Goal: Task Accomplishment & Management: Complete application form

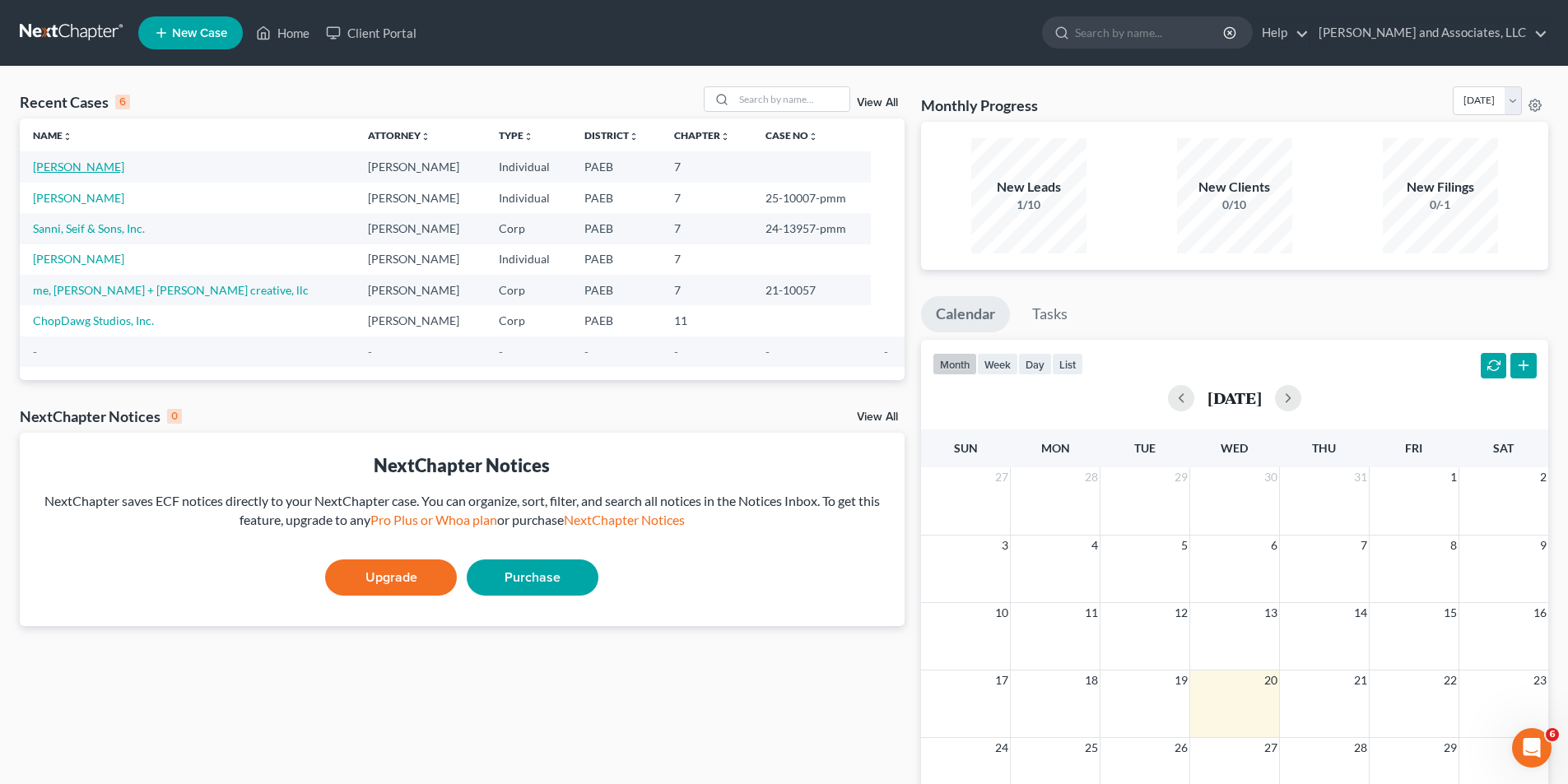
click at [101, 165] on link "[PERSON_NAME]" at bounding box center [78, 167] width 91 height 14
select select "10"
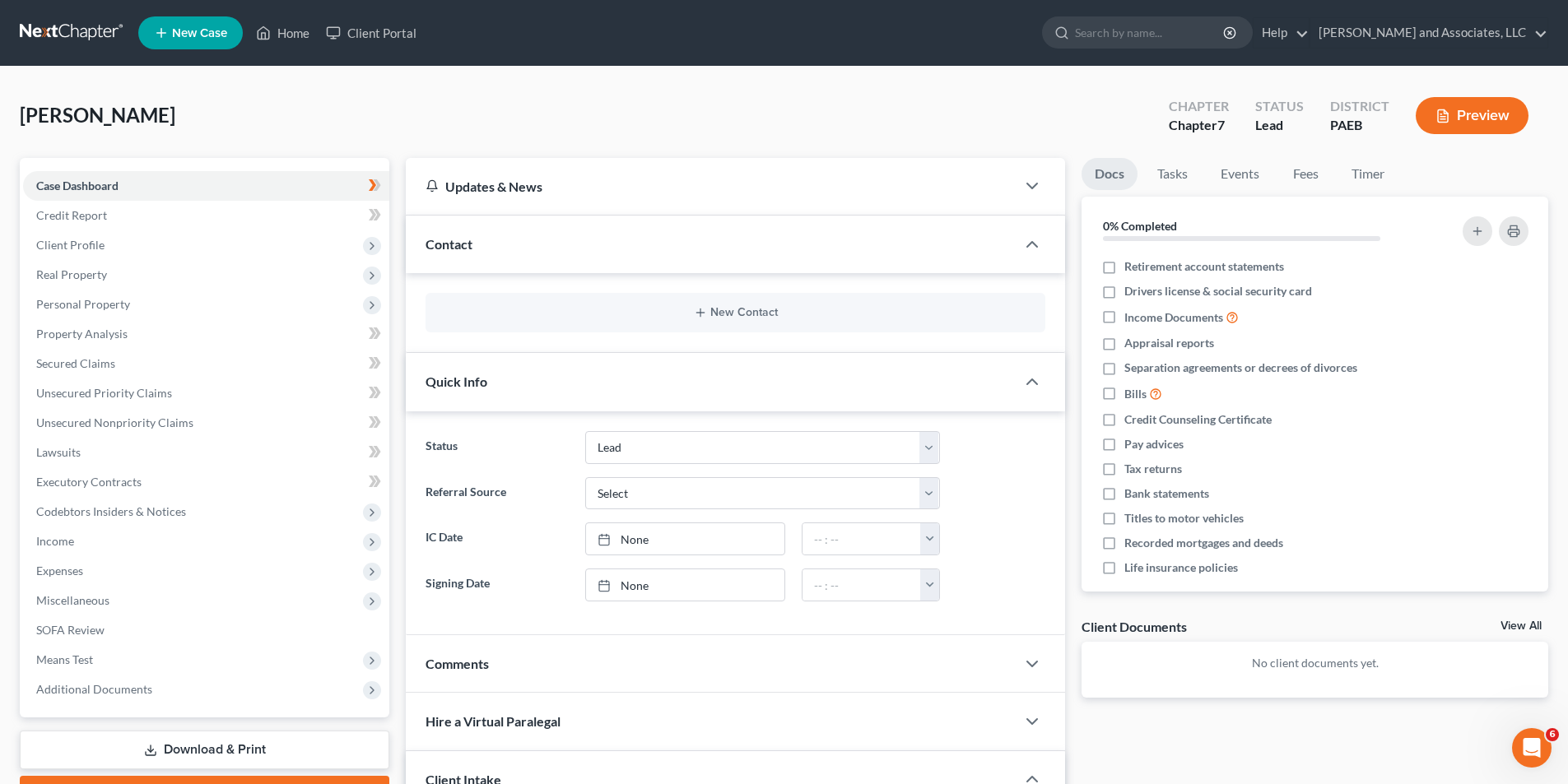
click at [1475, 110] on button "Preview" at bounding box center [1472, 115] width 112 height 37
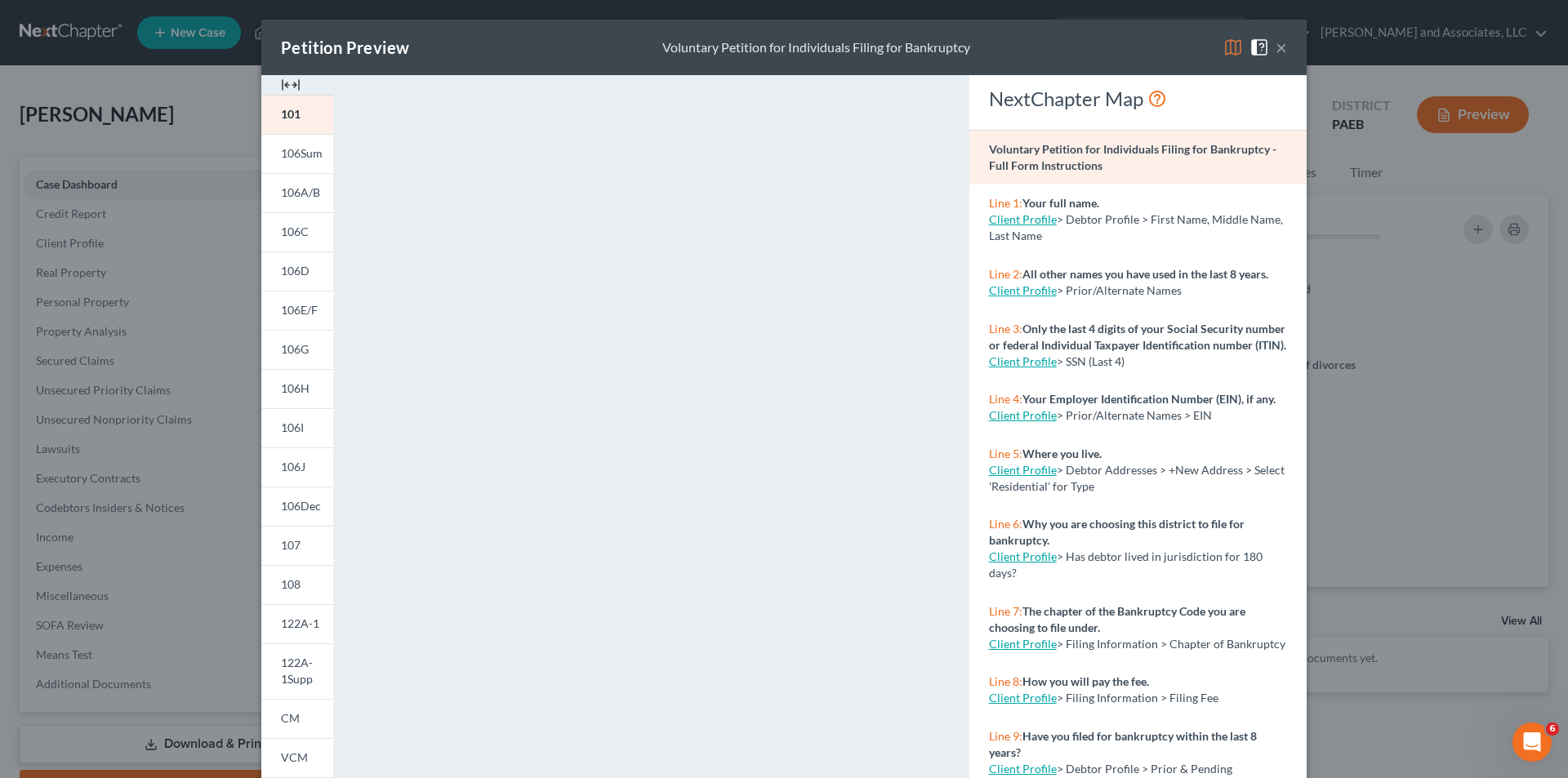
click at [1276, 48] on button "×" at bounding box center [1281, 47] width 12 height 19
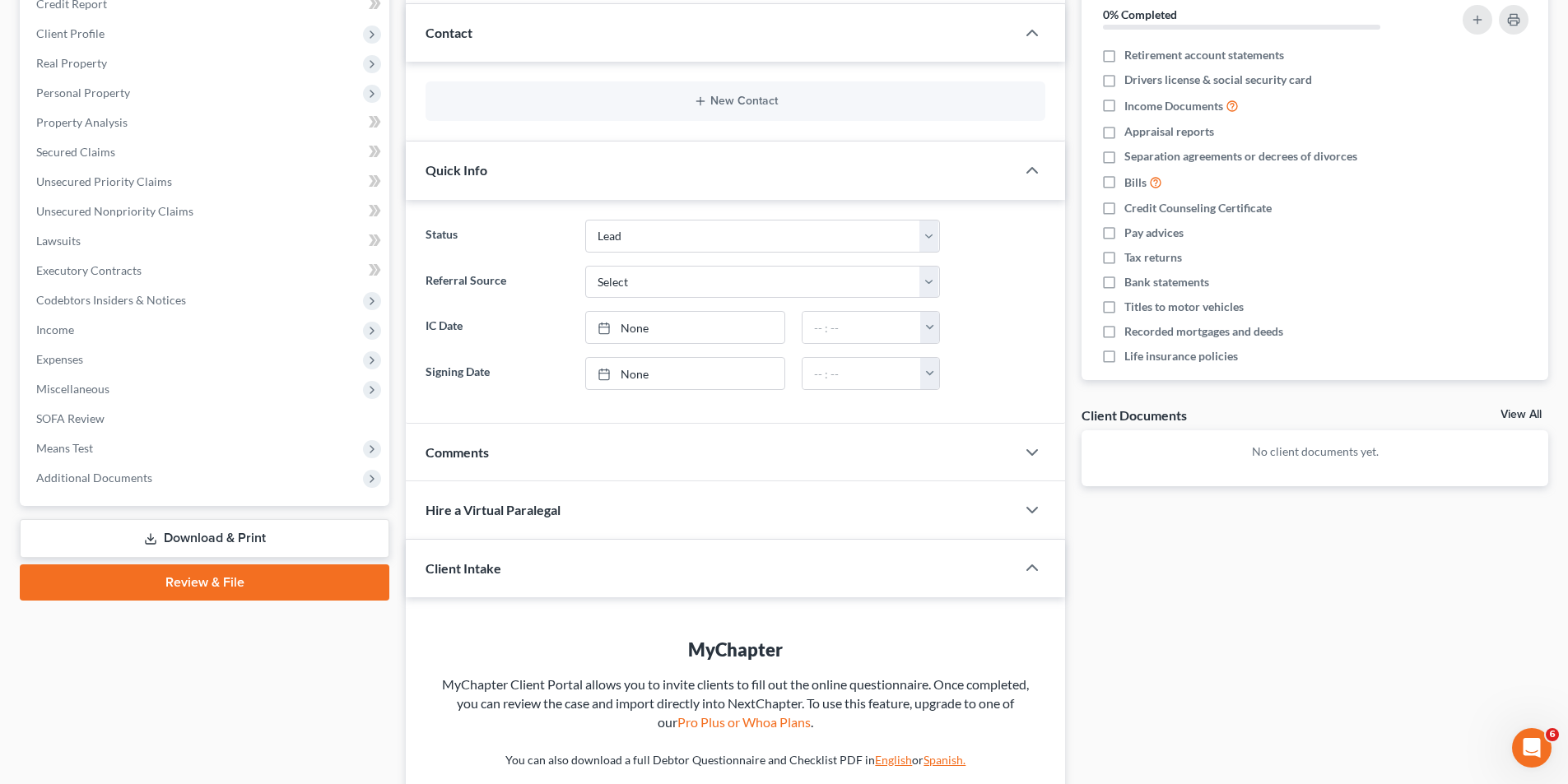
scroll to position [224, 0]
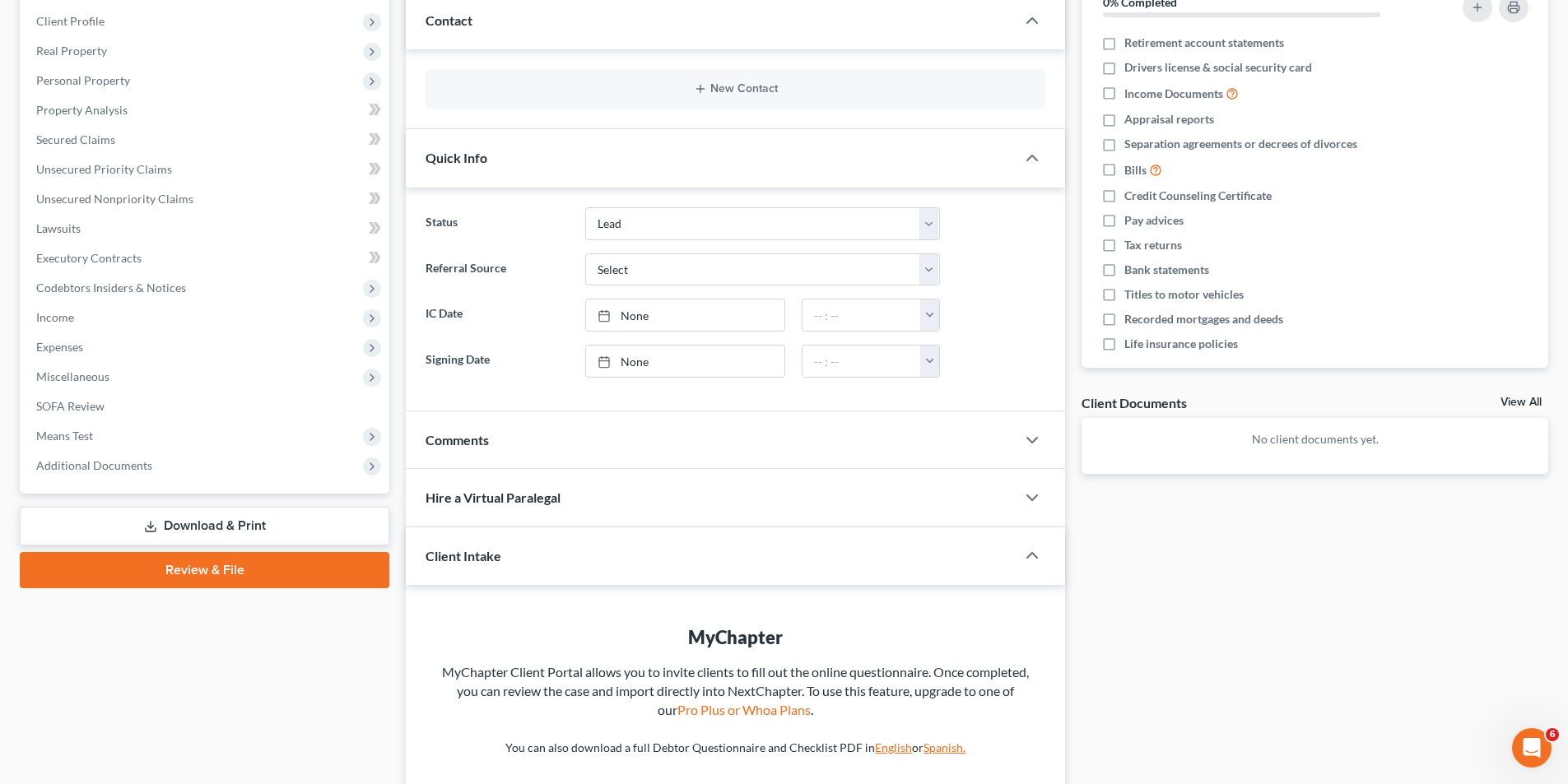
click at [213, 520] on link "Download & Print" at bounding box center [204, 526] width 369 height 39
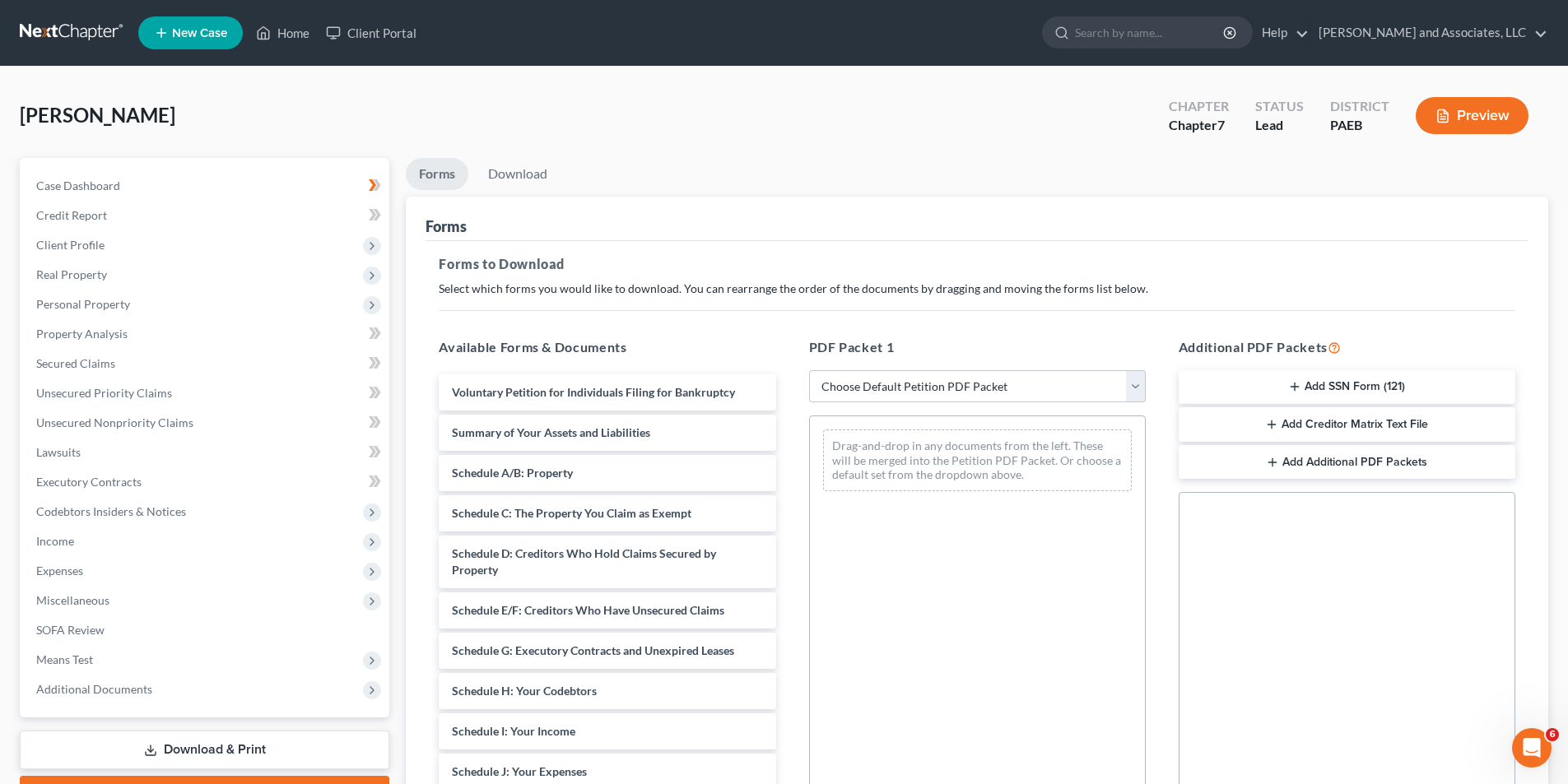
click at [1319, 383] on button "Add SSN Form (121)" at bounding box center [1346, 388] width 336 height 35
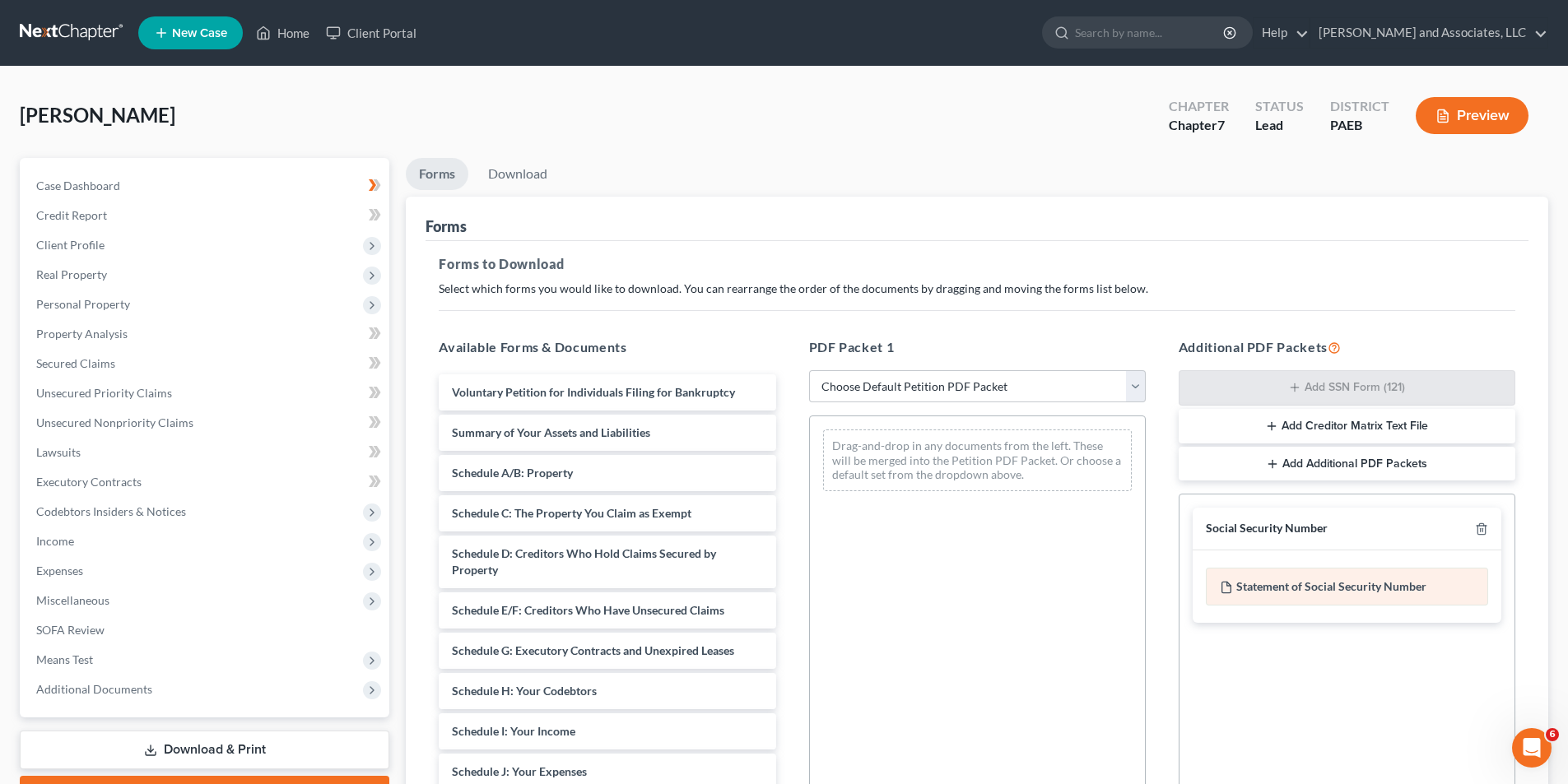
click at [1304, 587] on div "Statement of Social Security Number" at bounding box center [1346, 586] width 282 height 38
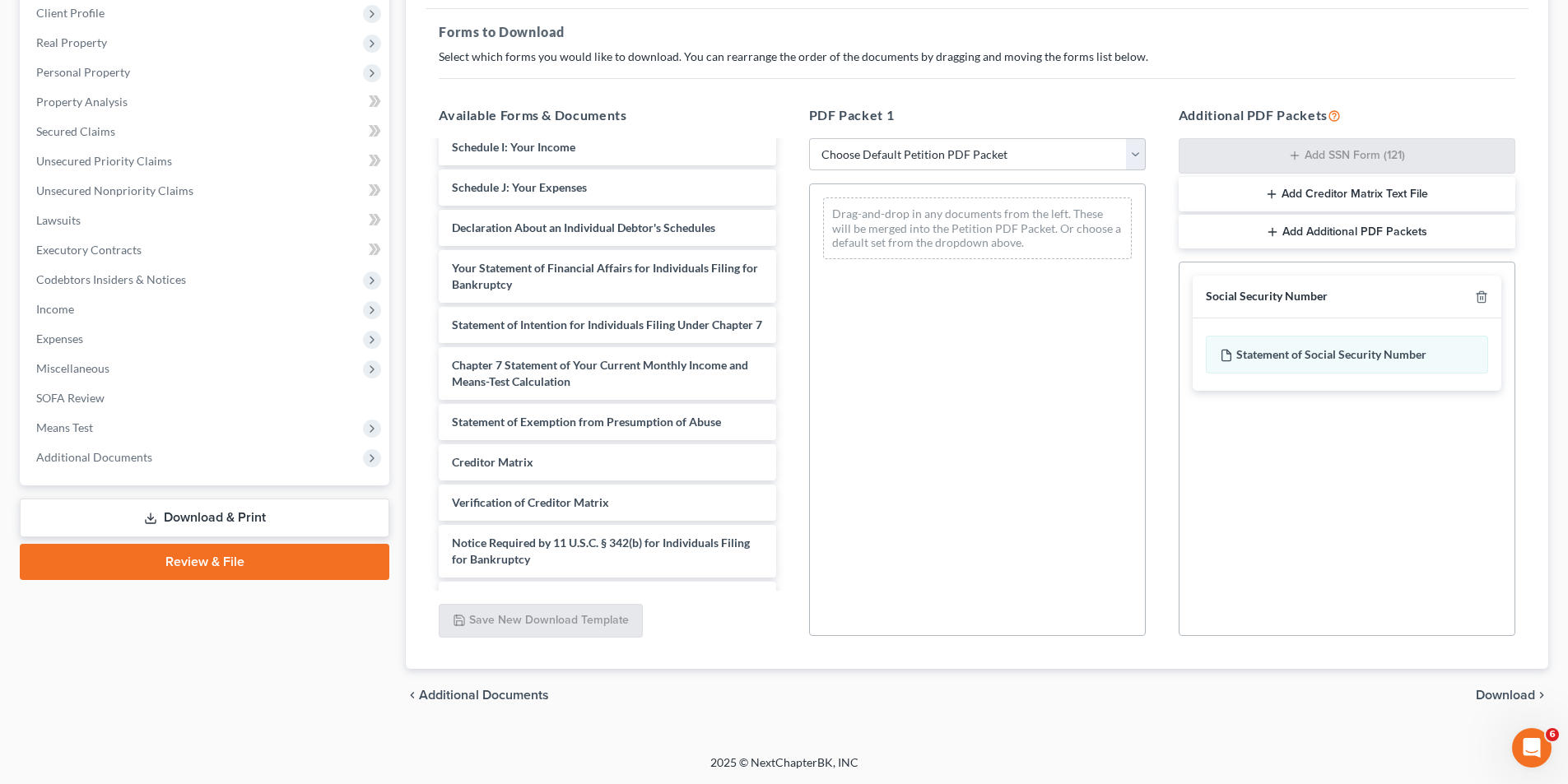
scroll to position [400, 0]
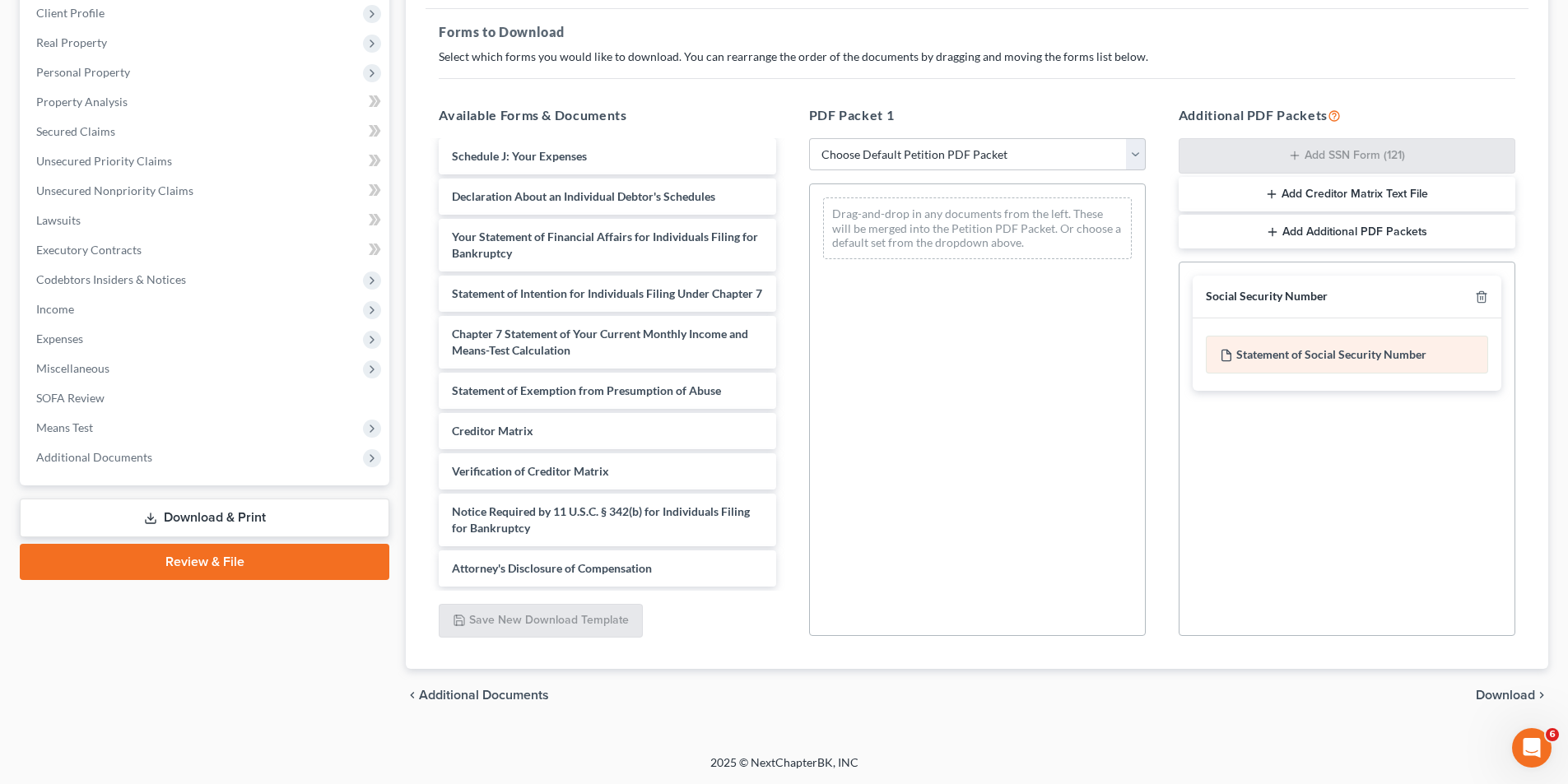
click at [1328, 354] on div "Statement of Social Security Number" at bounding box center [1346, 354] width 282 height 38
click at [1401, 362] on div "Statement of Social Security Number" at bounding box center [1346, 354] width 282 height 38
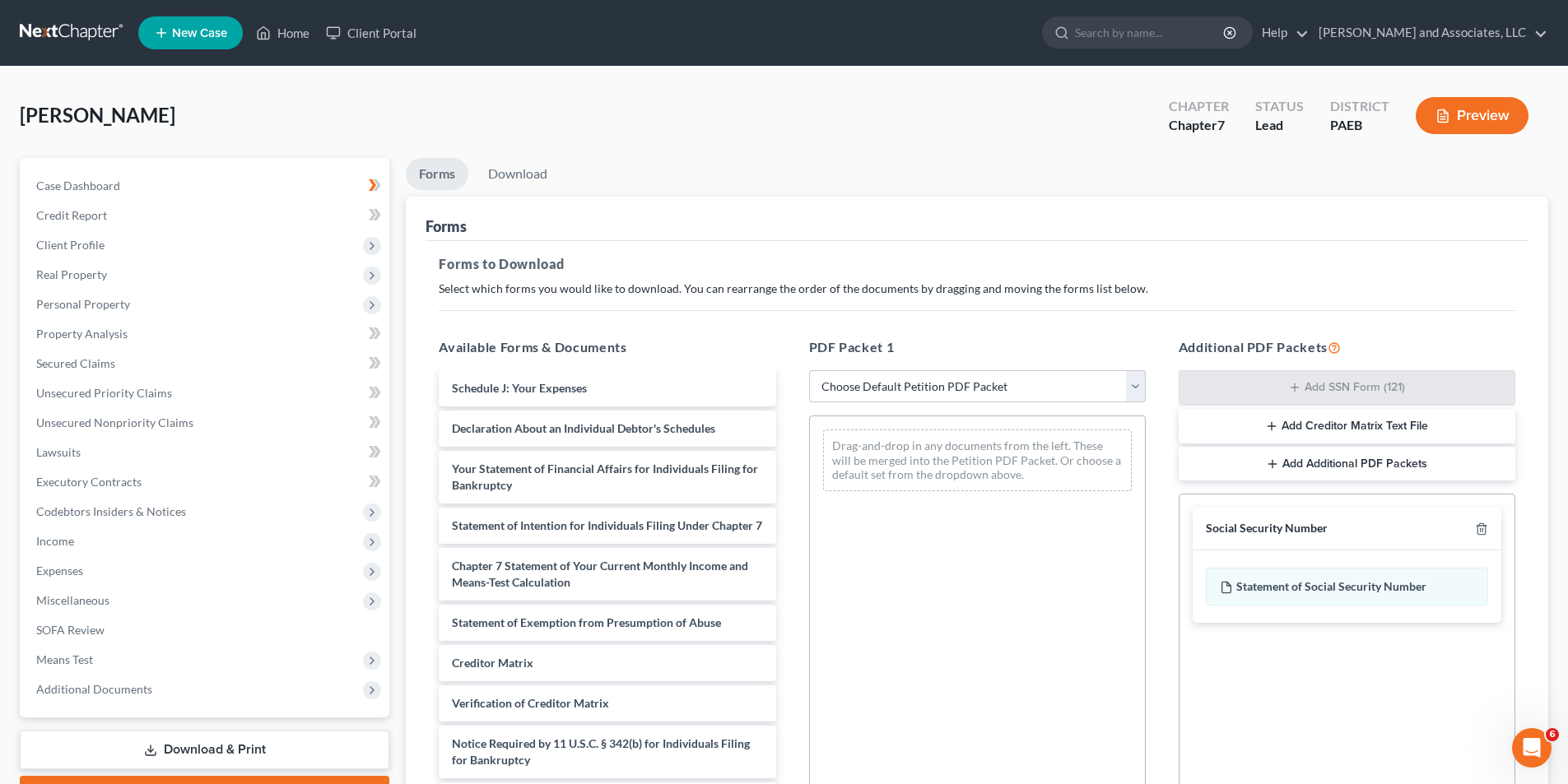
click at [1481, 117] on button "Preview" at bounding box center [1472, 115] width 112 height 37
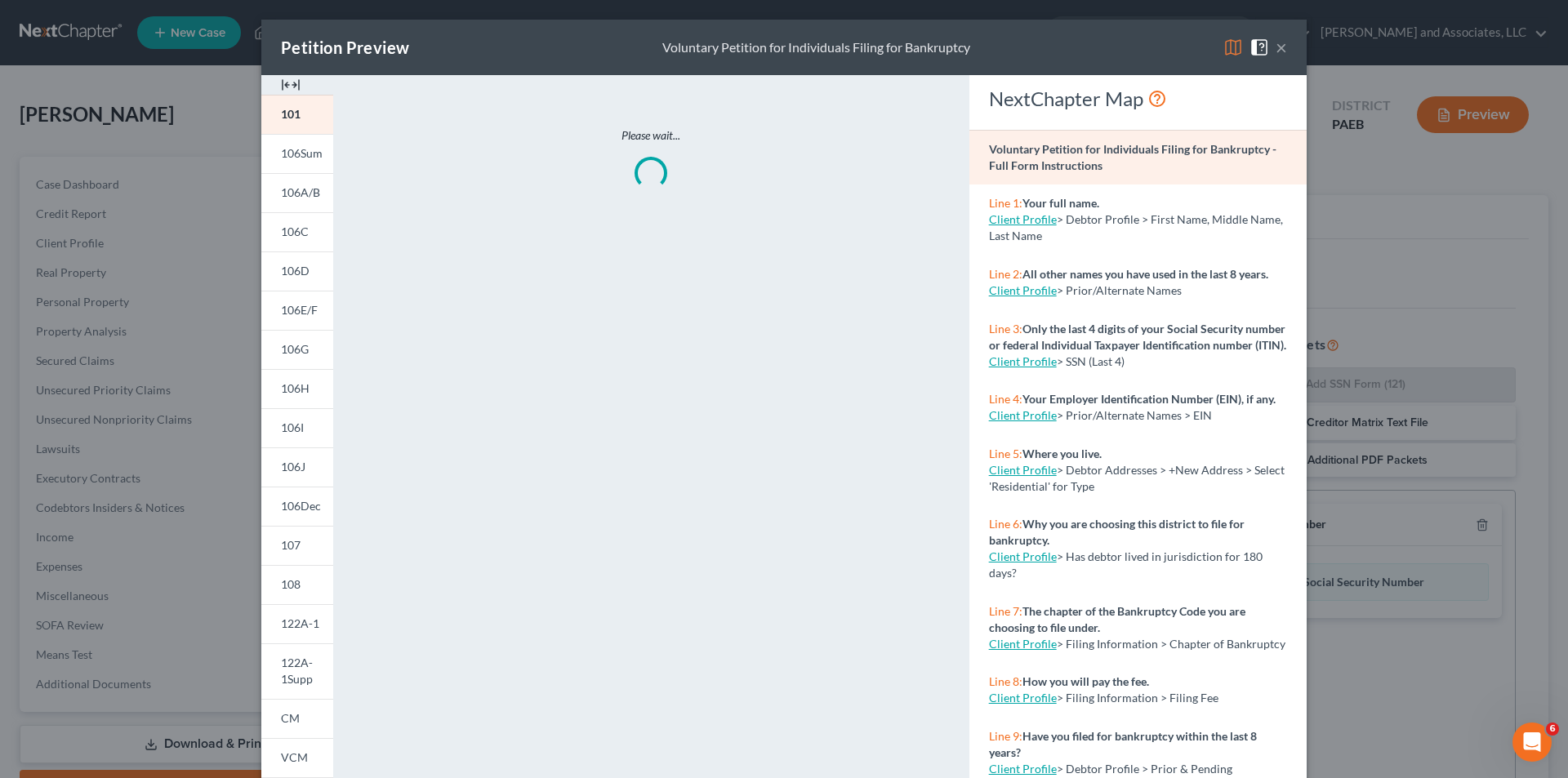
click at [1279, 50] on button "×" at bounding box center [1281, 47] width 12 height 19
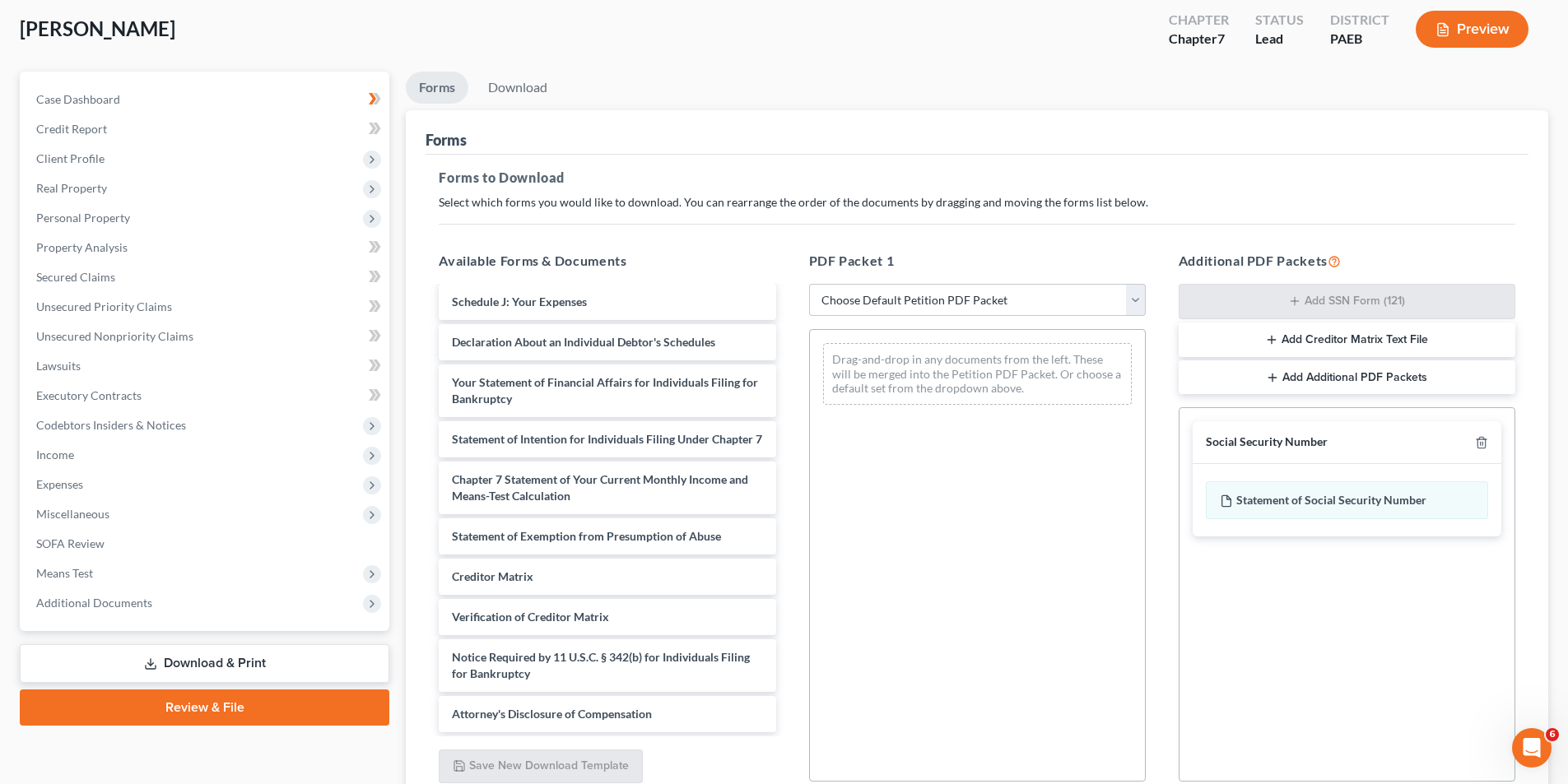
scroll to position [232, 0]
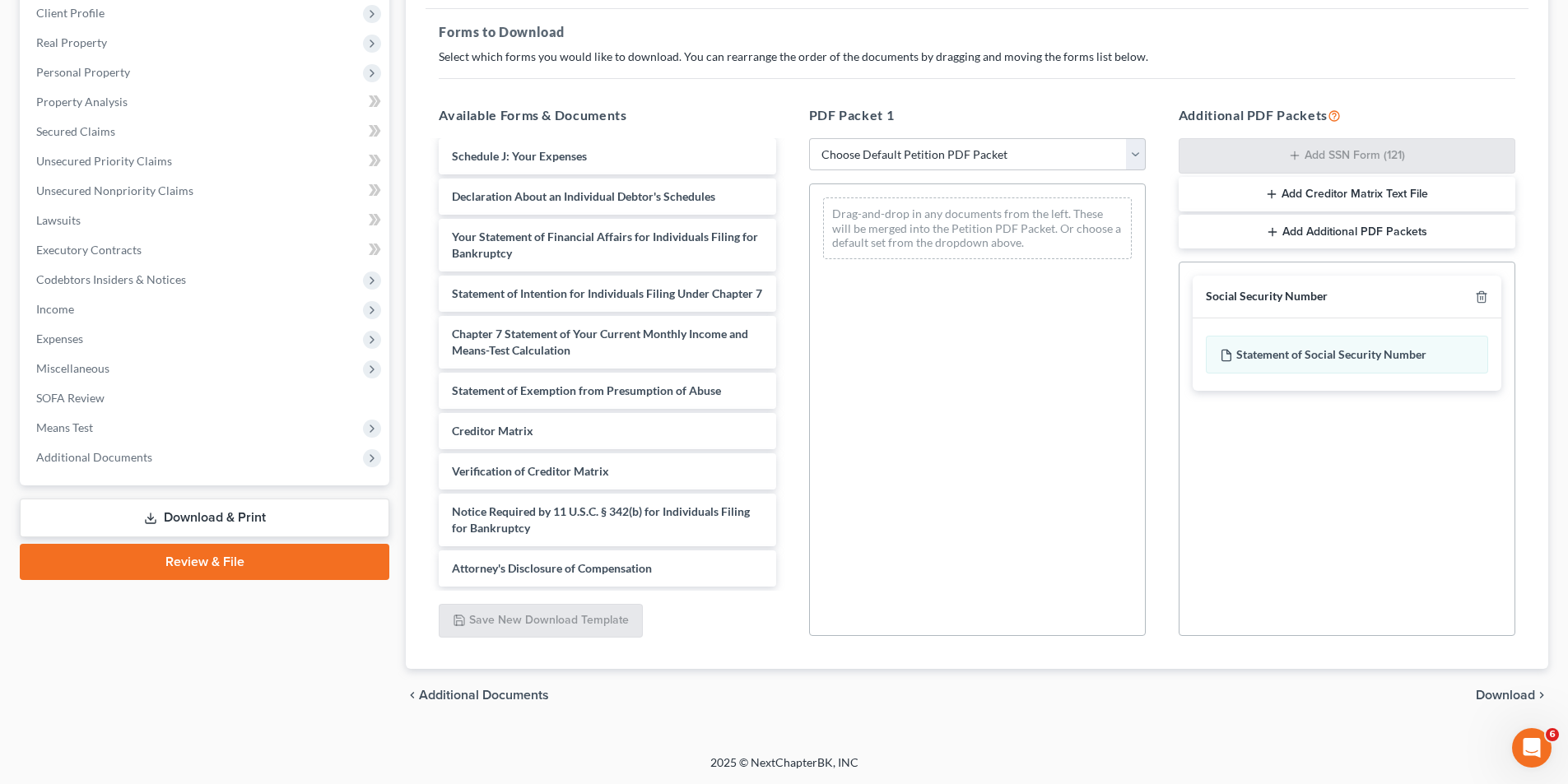
click at [204, 519] on link "Download & Print" at bounding box center [204, 518] width 369 height 39
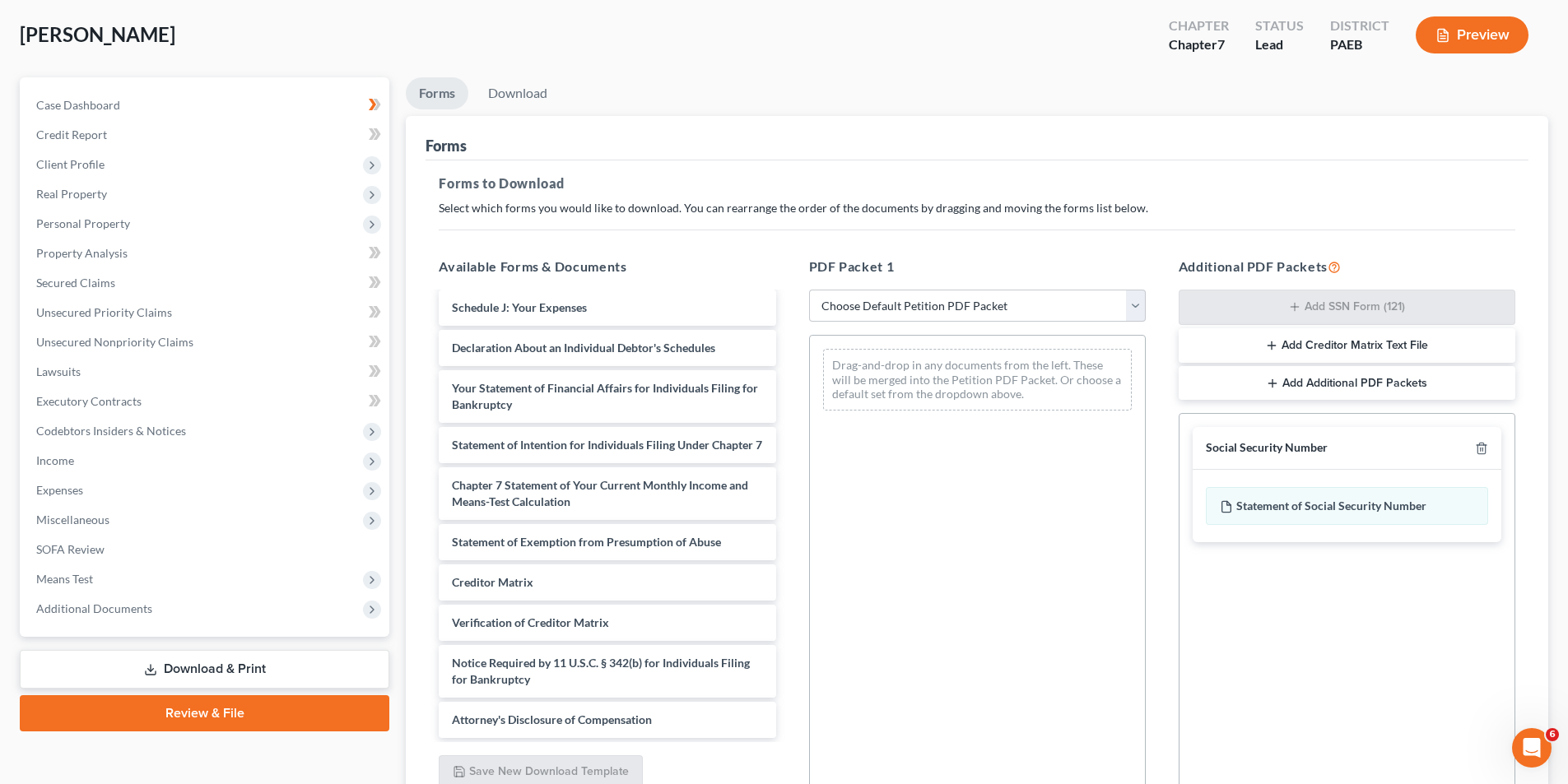
scroll to position [143, 0]
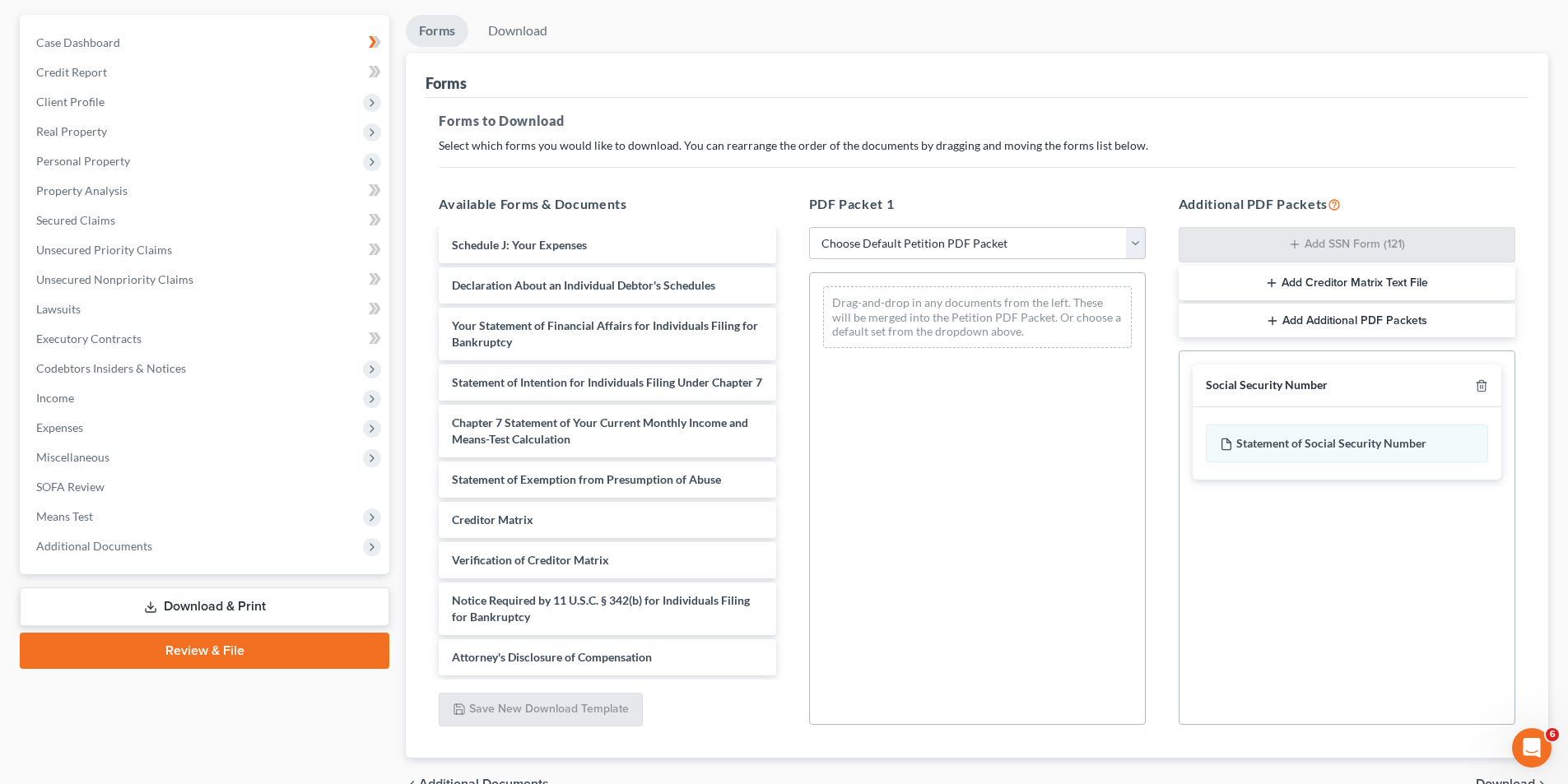
click at [192, 652] on link "Review & File" at bounding box center [204, 650] width 369 height 36
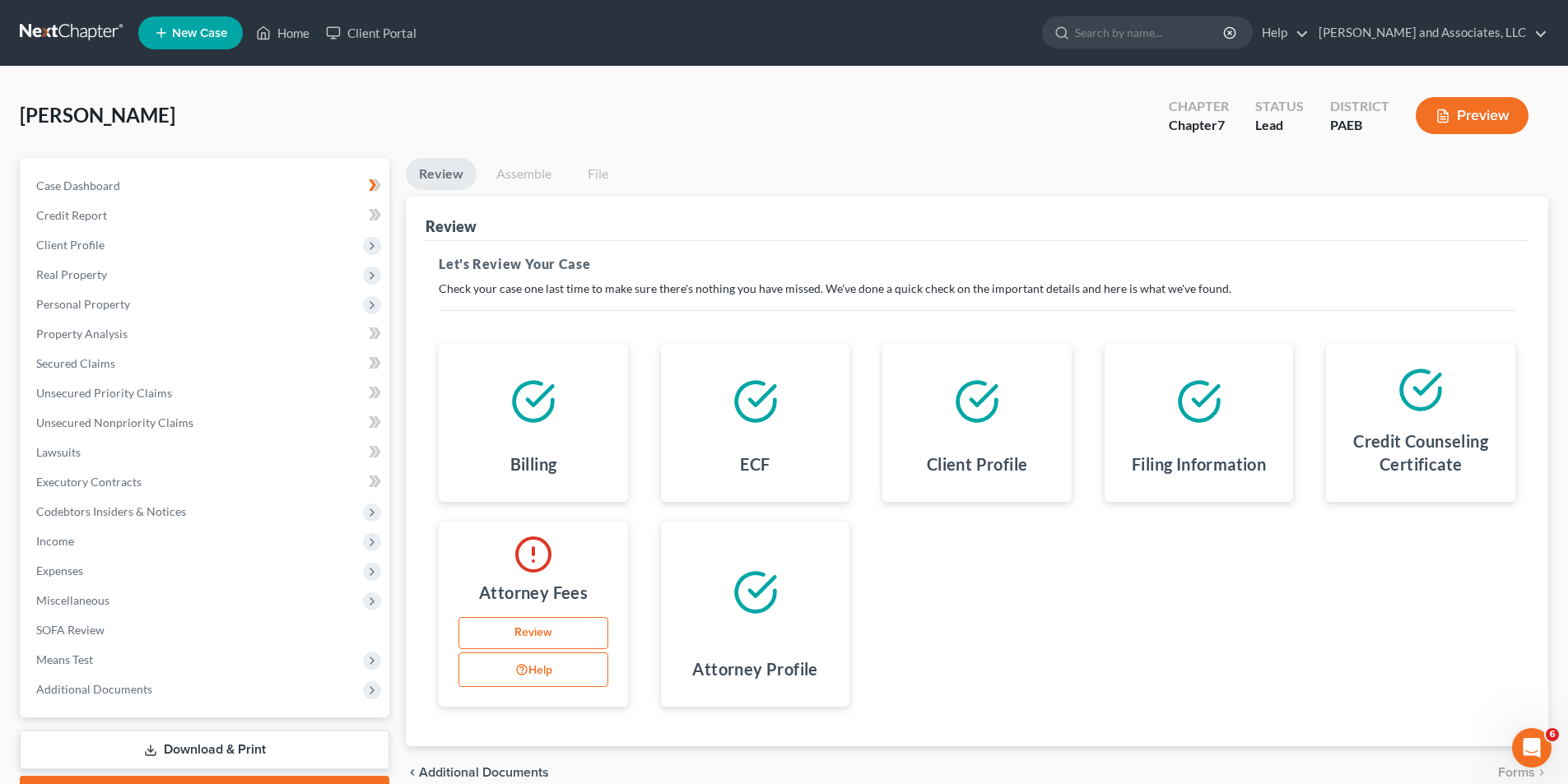
click at [199, 752] on link "Download & Print" at bounding box center [204, 750] width 369 height 39
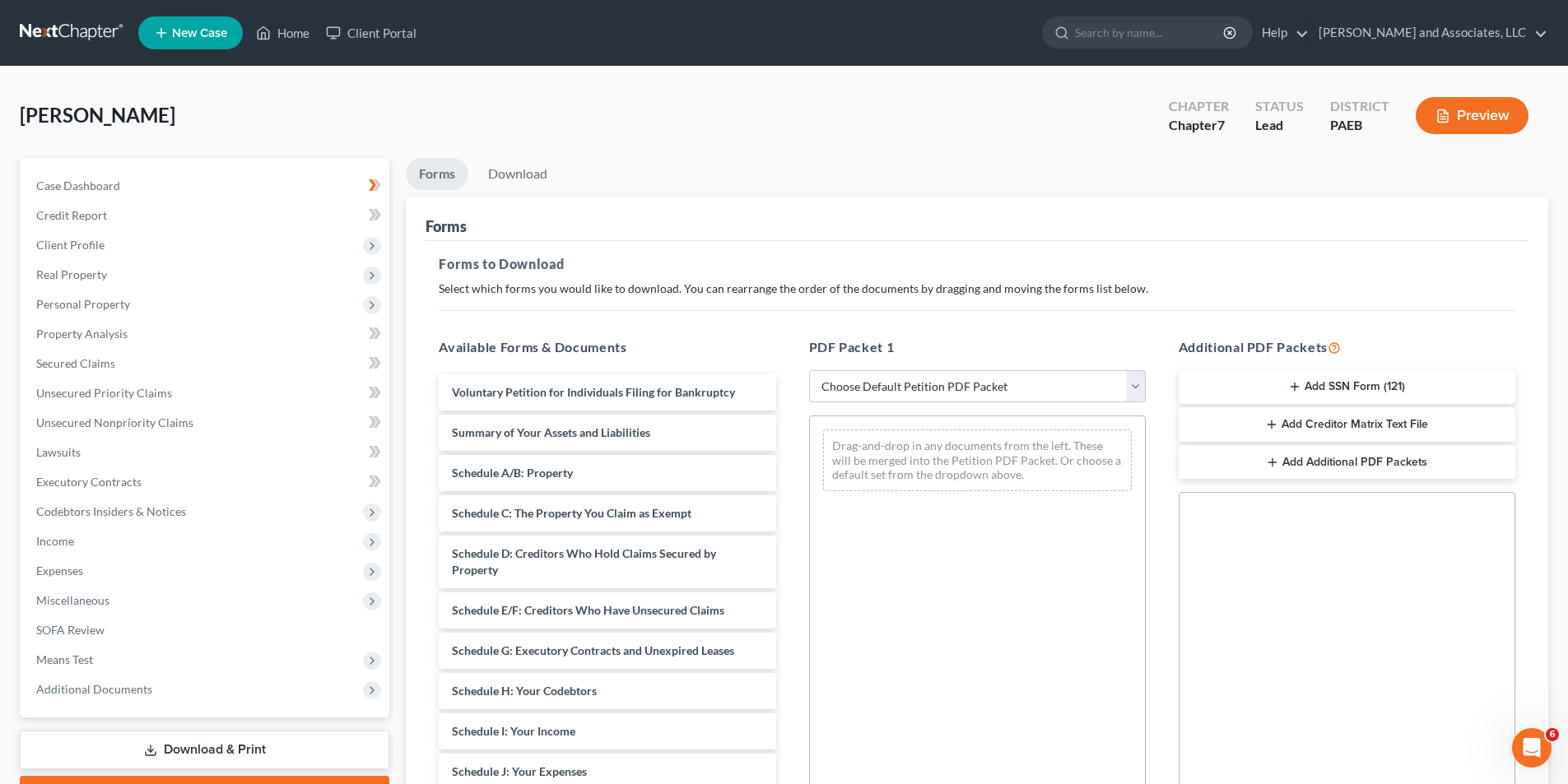
click at [1293, 385] on icon "button" at bounding box center [1295, 387] width 14 height 14
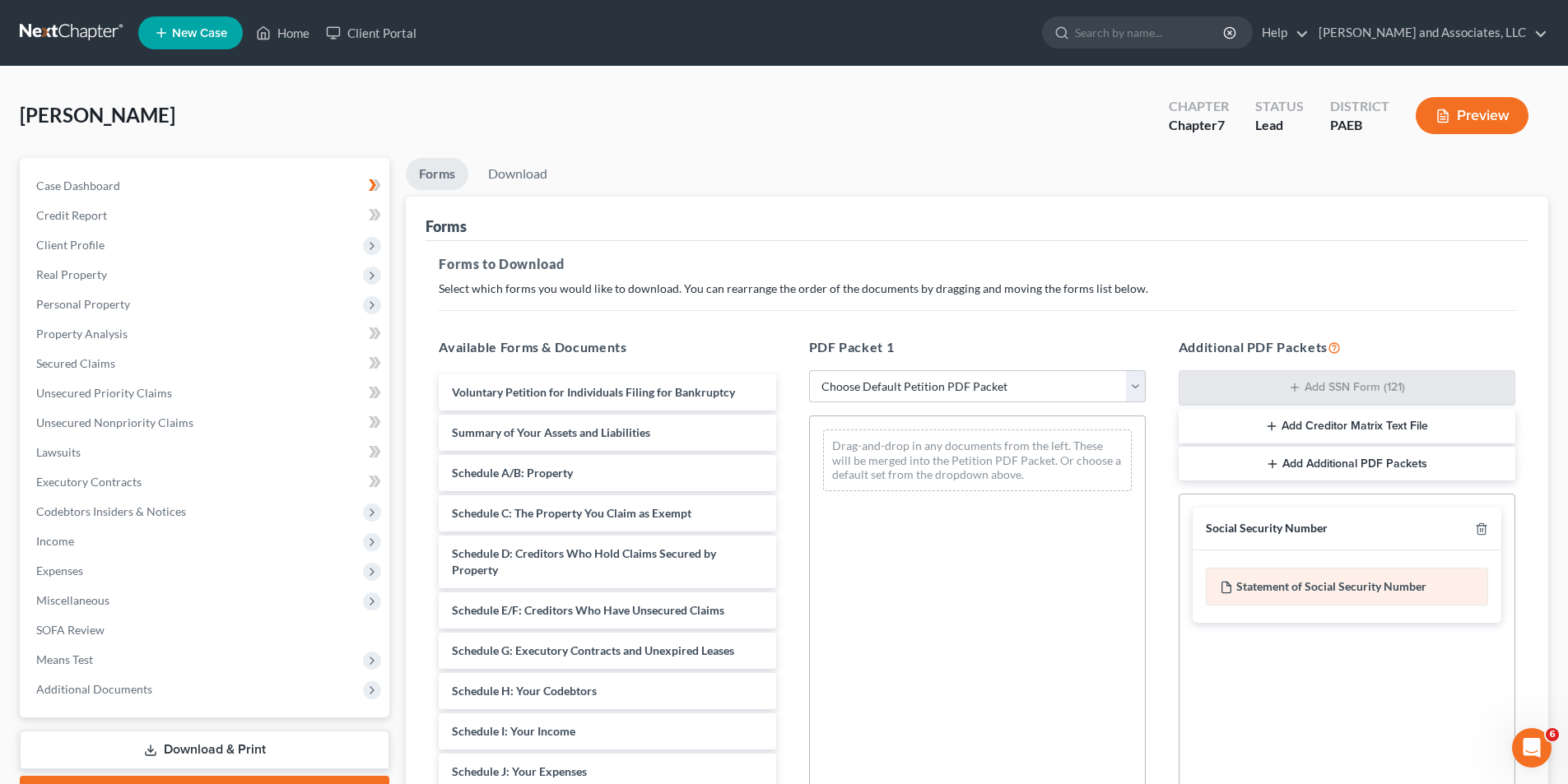
drag, startPoint x: 1281, startPoint y: 587, endPoint x: 1270, endPoint y: 586, distance: 11.0
click at [1270, 586] on div "Statement of Social Security Number" at bounding box center [1346, 586] width 282 height 38
click at [1238, 590] on div "Statement of Social Security Number" at bounding box center [1346, 586] width 282 height 38
click at [1364, 578] on div "Statement of Social Security Number" at bounding box center [1346, 586] width 282 height 38
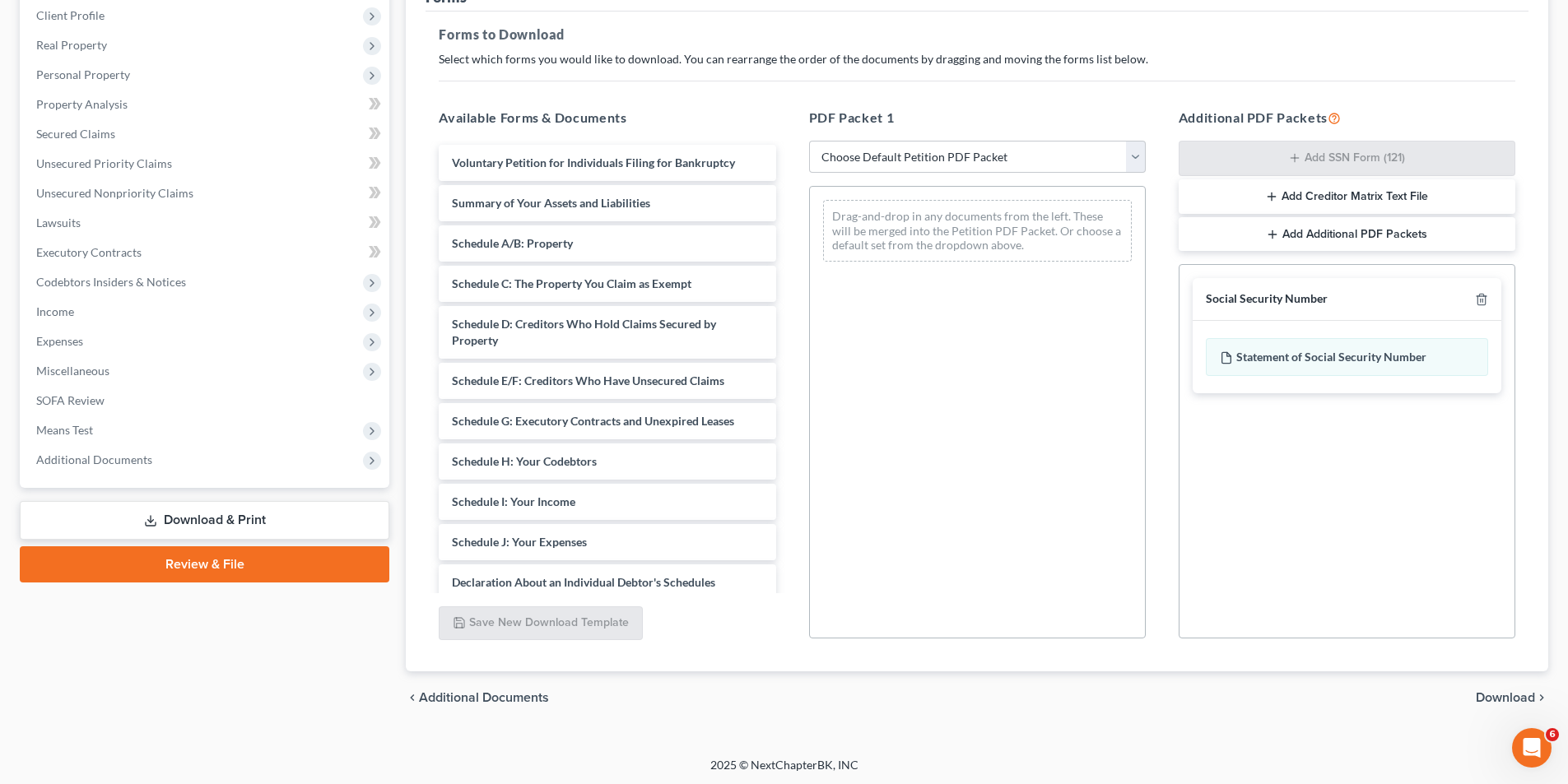
scroll to position [232, 0]
click at [1520, 689] on span "Download" at bounding box center [1505, 696] width 59 height 14
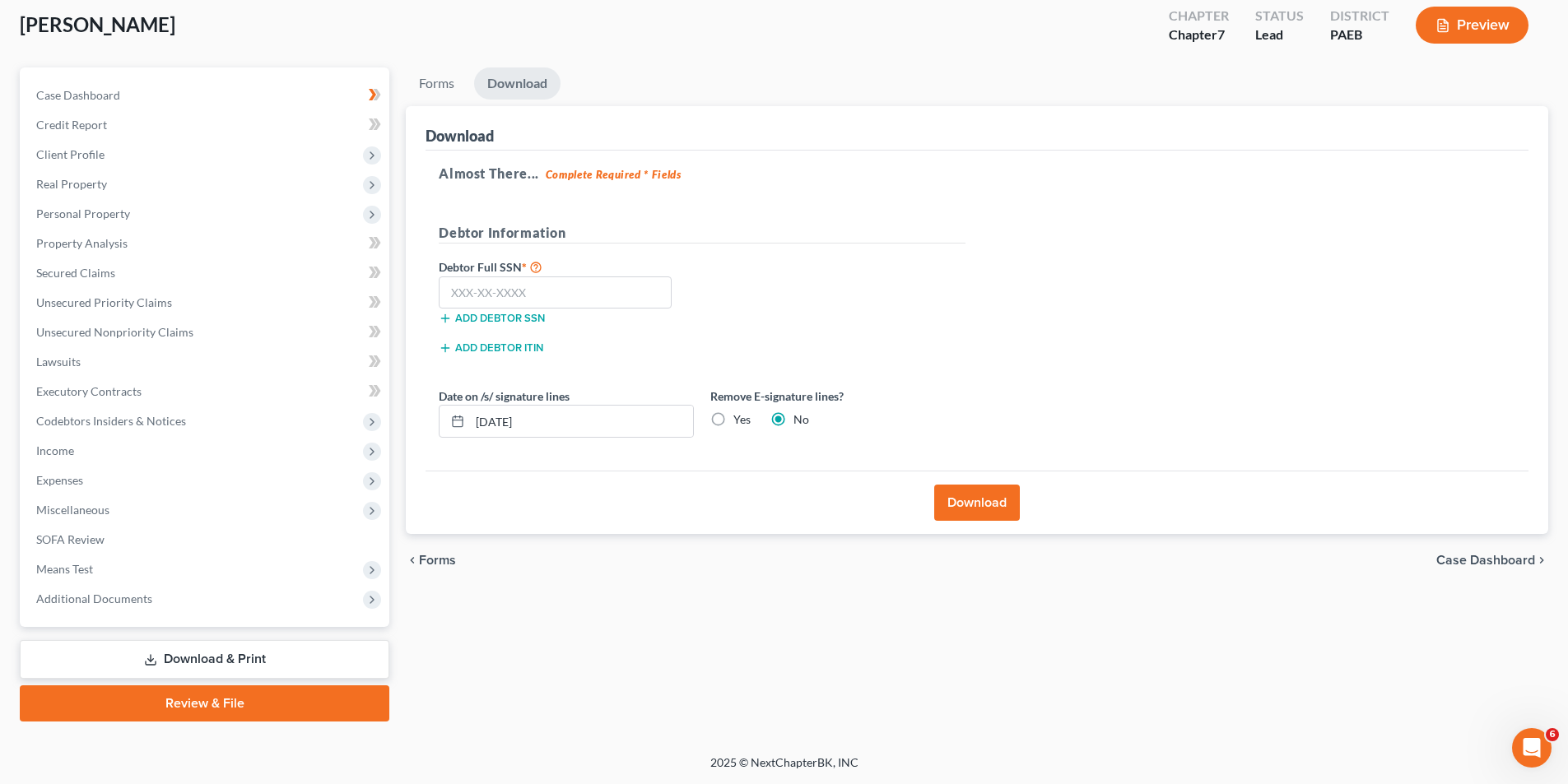
scroll to position [90, 0]
click at [541, 293] on input "text" at bounding box center [555, 293] width 233 height 33
type input "182-70-9107"
click at [525, 319] on button "Add debtor SSN" at bounding box center [492, 319] width 107 height 14
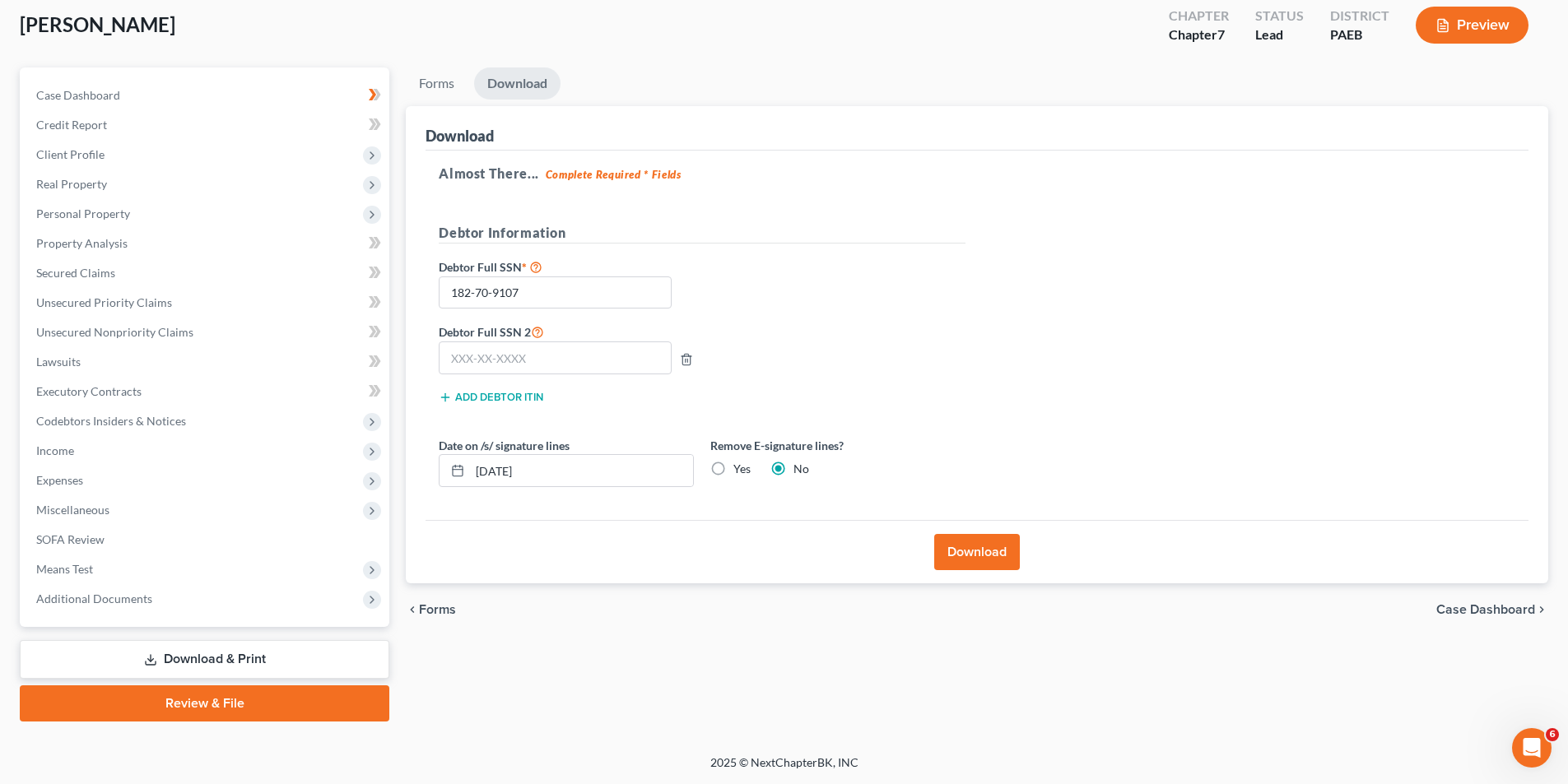
click at [978, 550] on button "Download" at bounding box center [977, 551] width 85 height 36
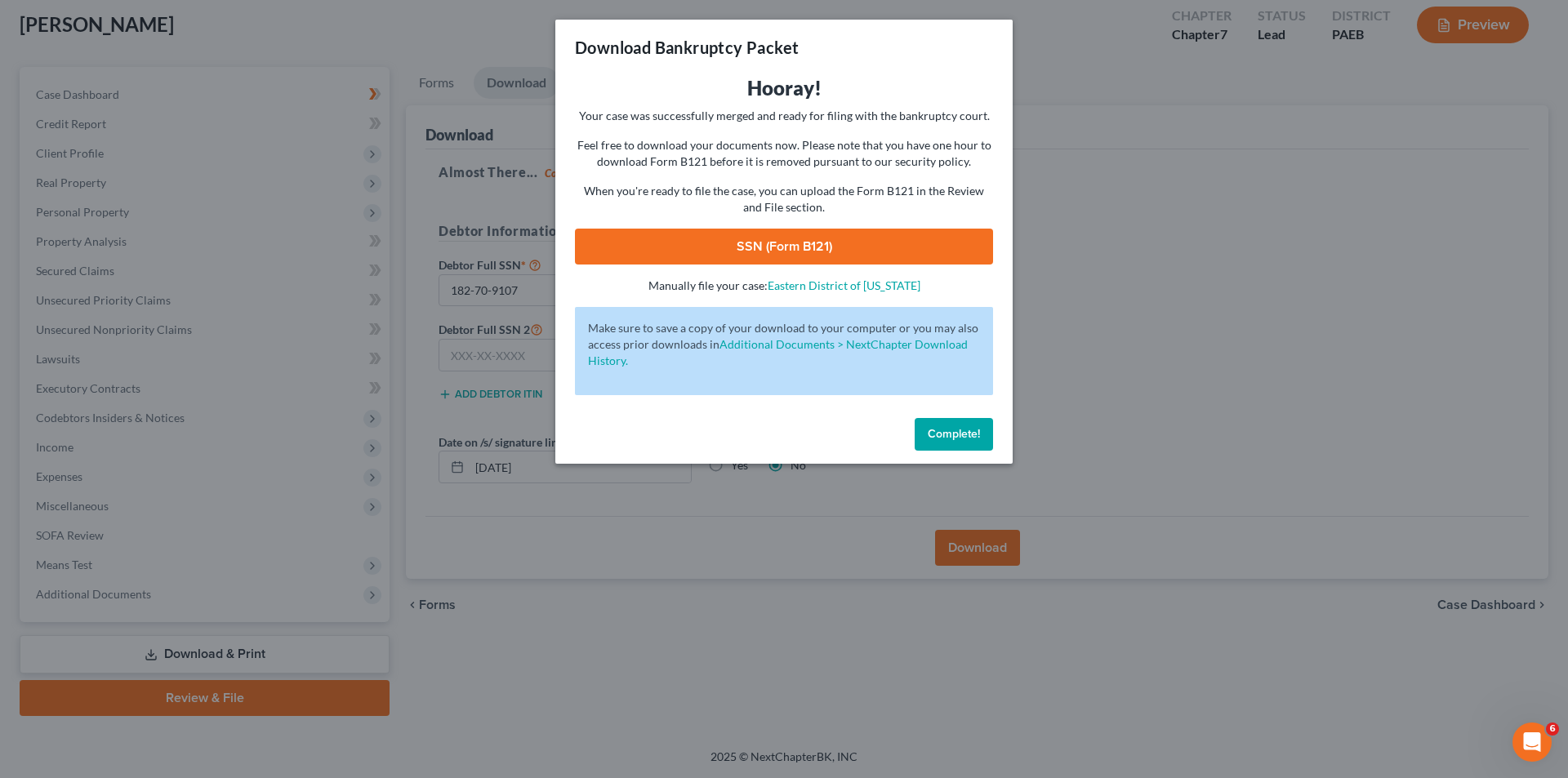
click at [805, 241] on link "SSN (Form B121)" at bounding box center [784, 246] width 418 height 36
click at [950, 433] on span "Complete!" at bounding box center [954, 434] width 52 height 13
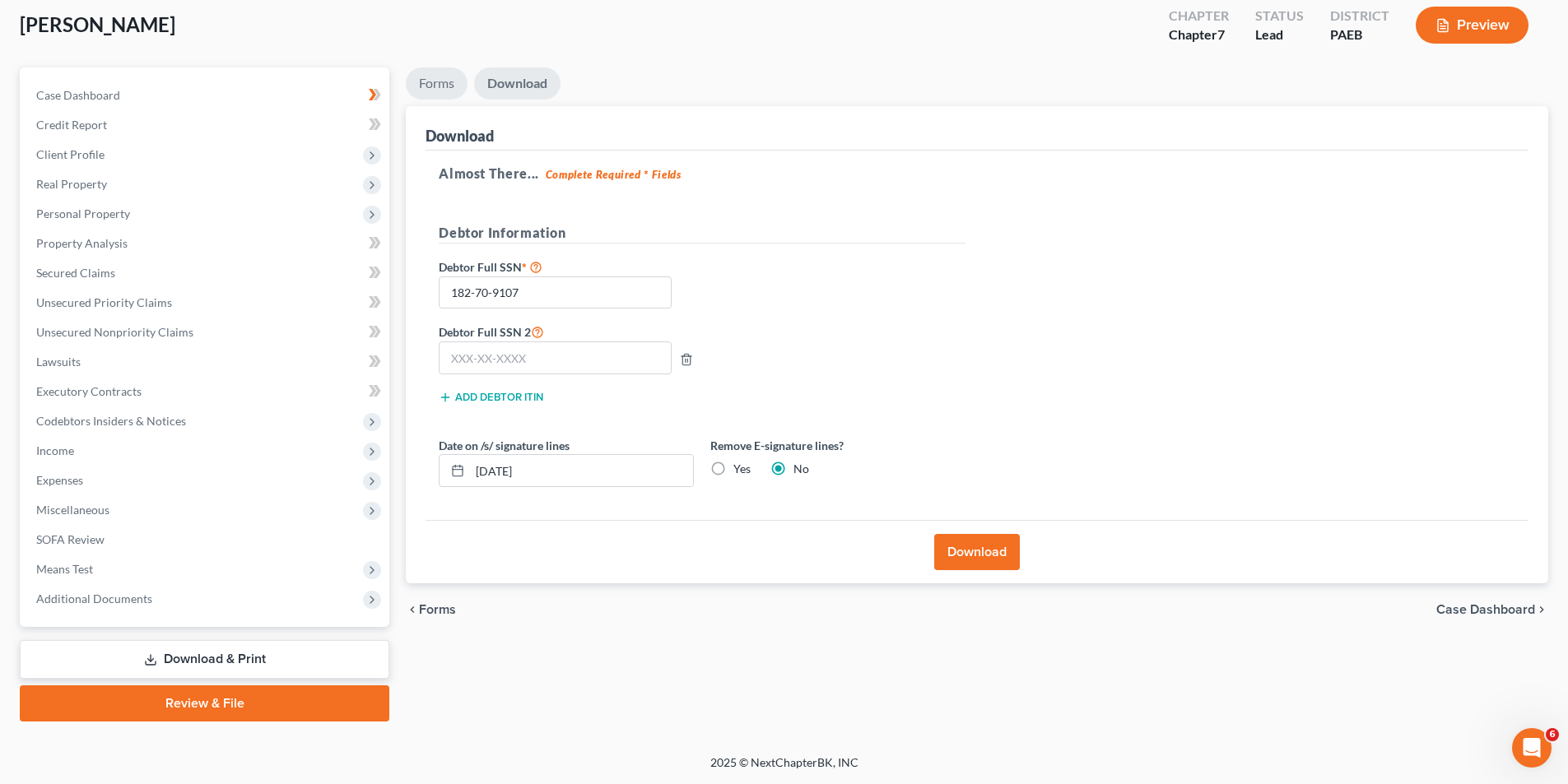
click at [432, 80] on link "Forms" at bounding box center [437, 83] width 62 height 32
